Goal: Task Accomplishment & Management: Use online tool/utility

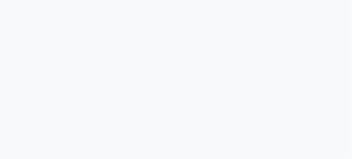
select select "service"
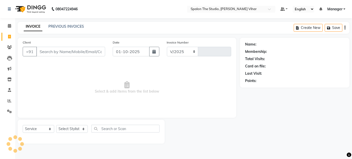
select select "en"
select select "903"
type input "1689"
click at [54, 51] on input "Client" at bounding box center [70, 52] width 69 height 10
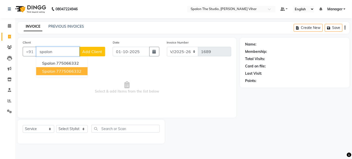
click at [82, 74] on button "spalon 7775066332" at bounding box center [61, 71] width 51 height 8
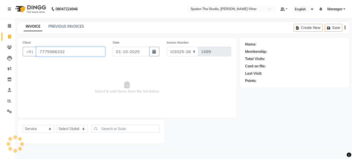
type input "7775066332"
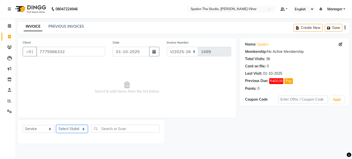
click at [81, 132] on select "Select Stylist Aarti farheen Gernal [PERSON_NAME] Manager navazish [PERSON_NAME…" at bounding box center [72, 129] width 32 height 8
select select "14928"
click at [56, 125] on select "Select Stylist Aarti farheen Gernal [PERSON_NAME] Manager navazish [PERSON_NAME…" at bounding box center [72, 129] width 32 height 8
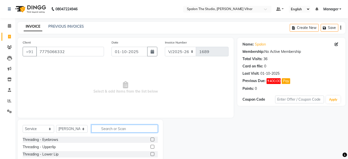
click at [111, 132] on input "text" at bounding box center [124, 129] width 67 height 8
type input "u"
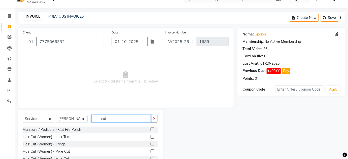
scroll to position [42, 0]
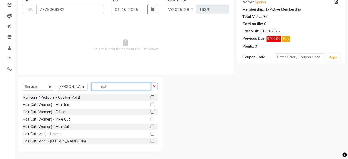
type input "cut"
click at [151, 127] on label at bounding box center [153, 127] width 4 height 4
click at [151, 127] on input "checkbox" at bounding box center [152, 126] width 3 height 3
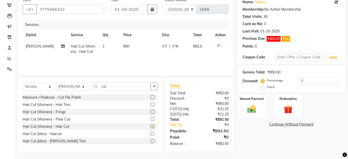
checkbox input "false"
click at [111, 88] on input "cut" at bounding box center [120, 87] width 59 height 8
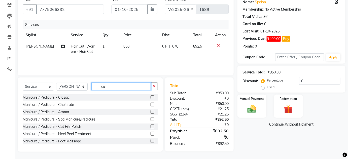
type input "c"
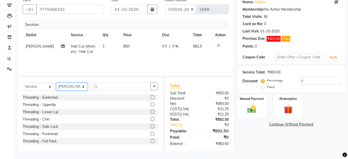
click at [72, 85] on select "Select Stylist Aarti farheen Gernal [PERSON_NAME] Manager navazish [PERSON_NAME…" at bounding box center [72, 87] width 32 height 8
select select "82883"
click at [56, 83] on select "Select Stylist Aarti farheen Gernal [PERSON_NAME] Manager navazish [PERSON_NAME…" at bounding box center [72, 87] width 32 height 8
click at [106, 87] on input "text" at bounding box center [120, 87] width 59 height 8
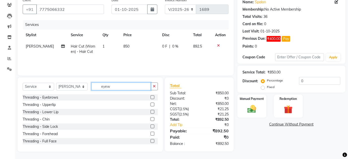
scroll to position [42, 0]
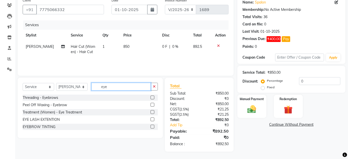
type input "eye"
click at [152, 98] on label at bounding box center [153, 98] width 4 height 4
click at [152, 98] on input "checkbox" at bounding box center [152, 97] width 3 height 3
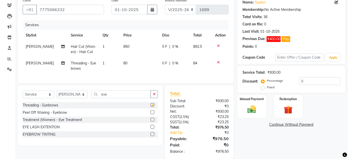
checkbox input "false"
click at [132, 44] on td "850" at bounding box center [139, 49] width 39 height 17
select select "14928"
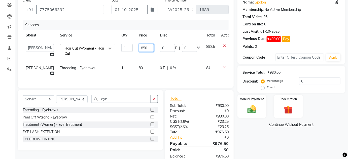
click at [143, 47] on input "850" at bounding box center [146, 48] width 15 height 8
type input "8"
type input "955"
click at [136, 69] on td "80" at bounding box center [146, 71] width 21 height 17
select select "82883"
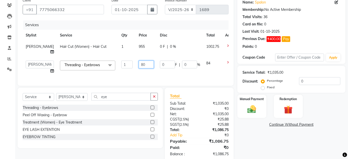
click at [139, 63] on input "80" at bounding box center [146, 65] width 15 height 8
type input "8"
type input "91"
click at [254, 143] on div "Name: Spalon Membership: No Active Membership Total Visits: 36 Card on file: 0 …" at bounding box center [294, 79] width 112 height 166
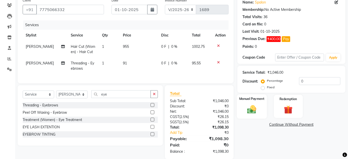
click at [252, 111] on img at bounding box center [252, 109] width 15 height 10
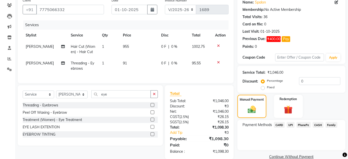
click at [292, 125] on span "UPI" at bounding box center [291, 125] width 8 height 6
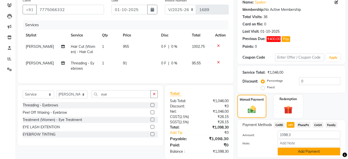
click at [305, 152] on button "Add Payment" at bounding box center [309, 152] width 63 height 8
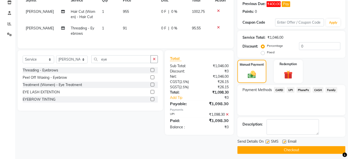
scroll to position [79, 0]
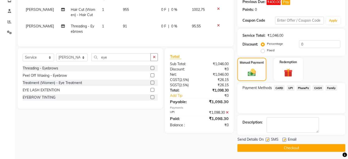
click at [296, 148] on button "Checkout" at bounding box center [292, 148] width 108 height 8
